Goal: Task Accomplishment & Management: Manage account settings

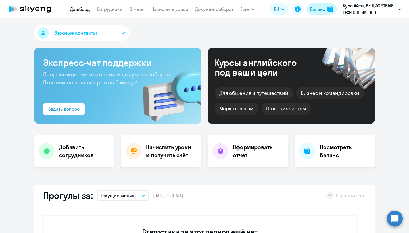
click at [322, 8] on div "Баланс" at bounding box center [317, 9] width 15 height 7
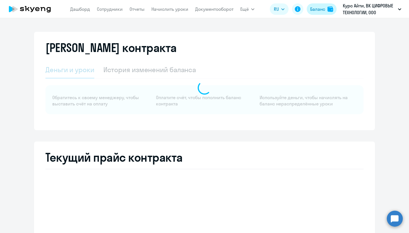
select select "english_adult_not_native_speaker"
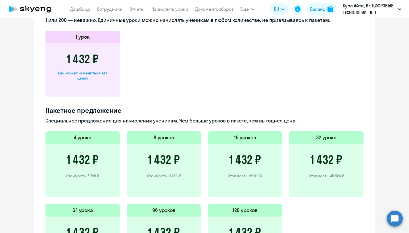
scroll to position [314, 0]
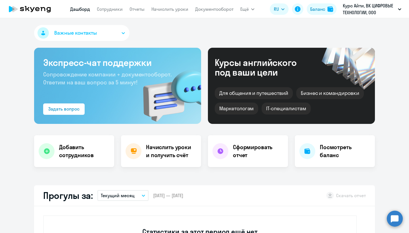
click at [103, 33] on button "Важные контакты" at bounding box center [81, 33] width 95 height 16
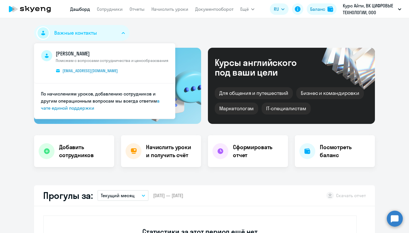
click at [146, 32] on div "Важные контакты [PERSON_NAME] Поможем с вопросами сотрудничества и ценообразова…" at bounding box center [204, 34] width 341 height 18
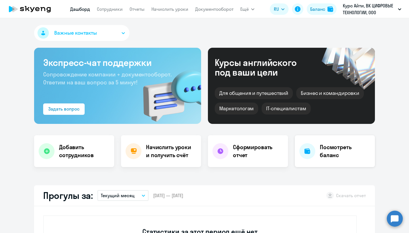
click at [330, 158] on h4 "Посмотреть баланс" at bounding box center [345, 151] width 51 height 16
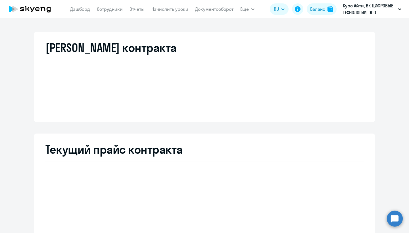
select select "english_adult_not_native_speaker"
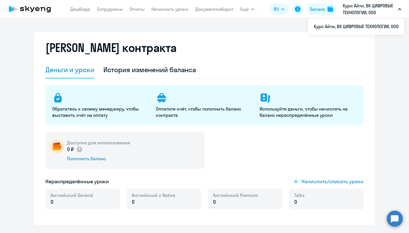
click at [375, 8] on p "Курс Айти, ВК ЦИФРОВЫЕ ТЕХНОЛОГИИ, ООО" at bounding box center [369, 9] width 53 height 14
click at [113, 10] on link "Сотрудники" at bounding box center [110, 9] width 26 height 6
select select "30"
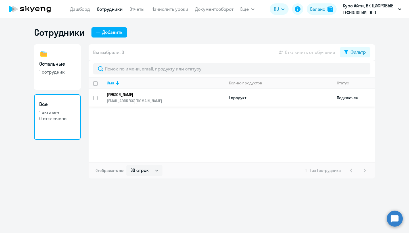
click at [116, 95] on p "[PERSON_NAME]" at bounding box center [162, 94] width 110 height 5
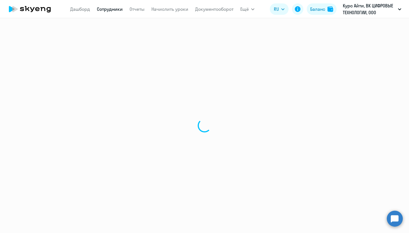
select select "others"
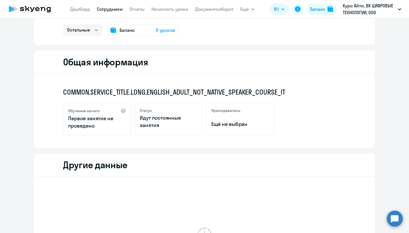
scroll to position [4, 0]
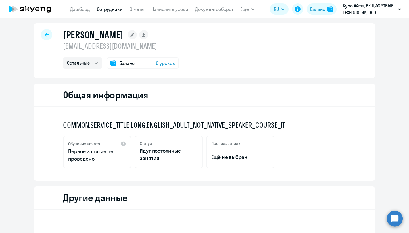
click at [44, 29] on div at bounding box center [46, 34] width 11 height 11
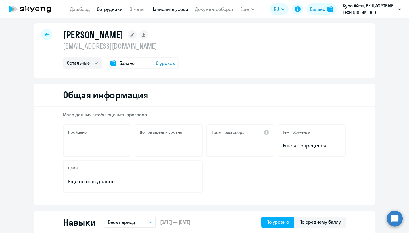
click at [157, 7] on link "Начислить уроки" at bounding box center [169, 9] width 37 height 6
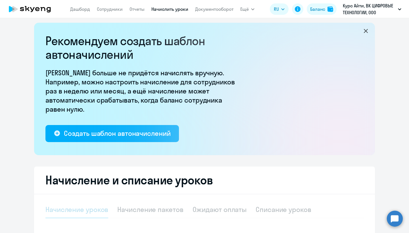
select select "10"
